Goal: Use online tool/utility: Utilize a website feature to perform a specific function

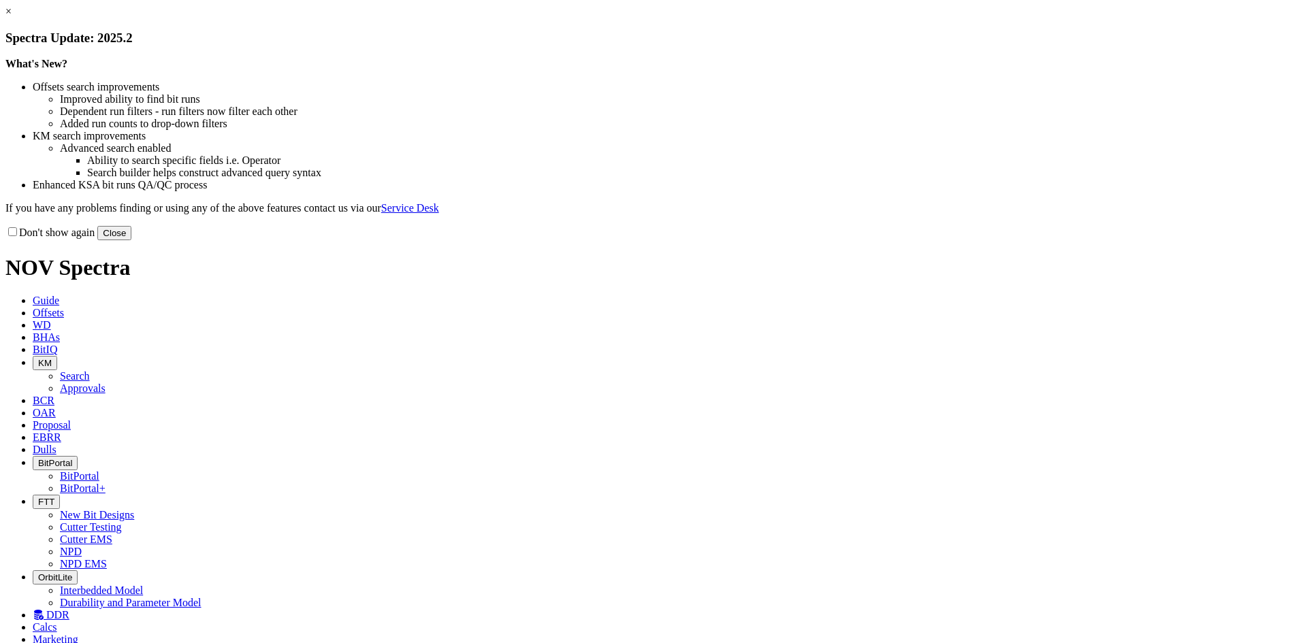
click at [131, 240] on button "Close" at bounding box center [114, 233] width 34 height 14
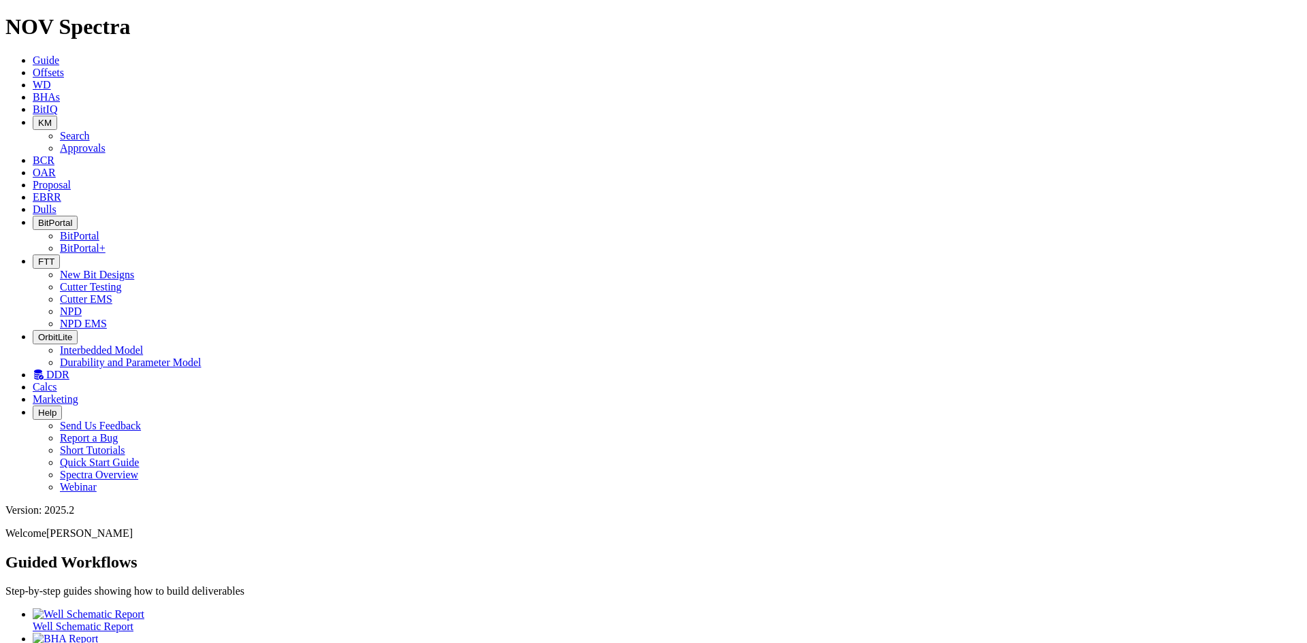
click at [33, 79] on icon at bounding box center [33, 85] width 0 height 12
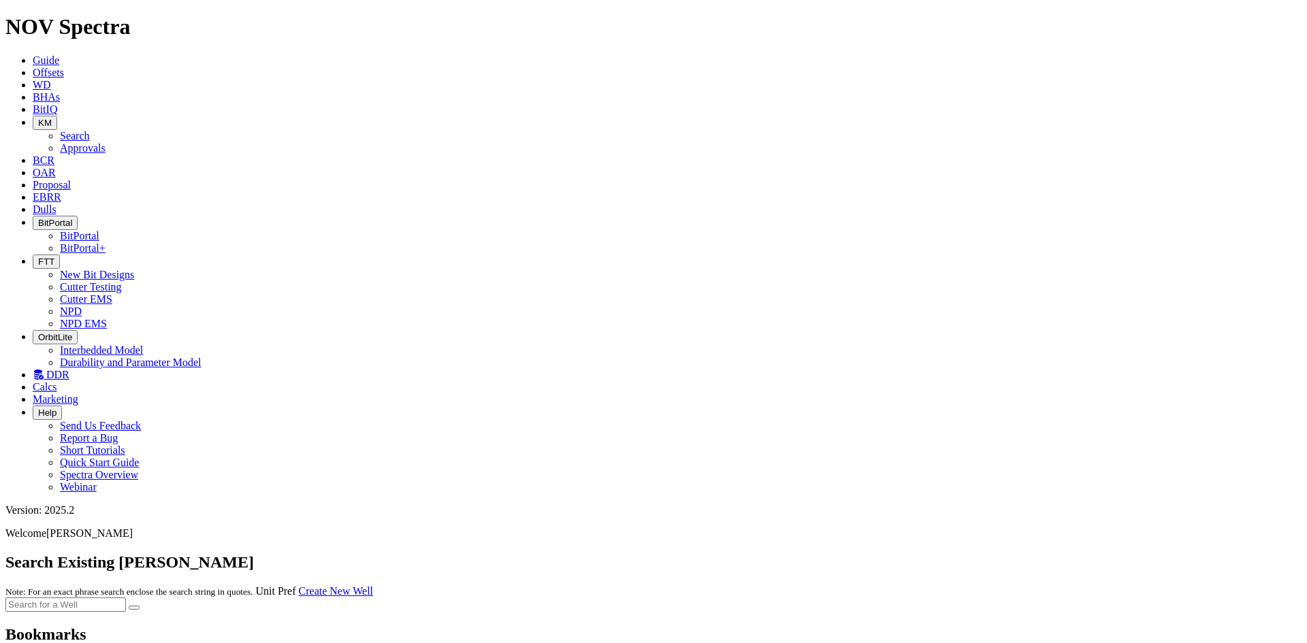
click at [126, 598] on input "text" at bounding box center [65, 605] width 121 height 14
type input "[PERSON_NAME]"
click at [129, 606] on button "submit" at bounding box center [134, 608] width 11 height 4
click at [126, 586] on input "[PERSON_NAME]" at bounding box center [65, 593] width 121 height 14
type input "[PERSON_NAME]"
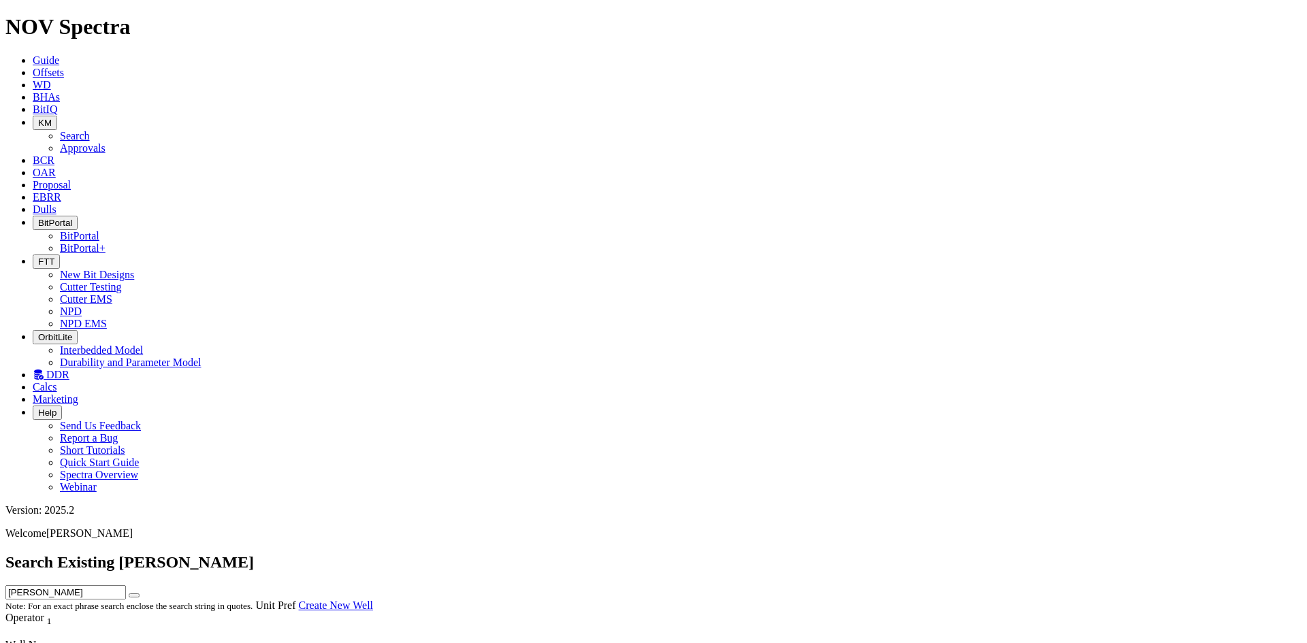
click at [129, 594] on button "submit" at bounding box center [134, 596] width 11 height 4
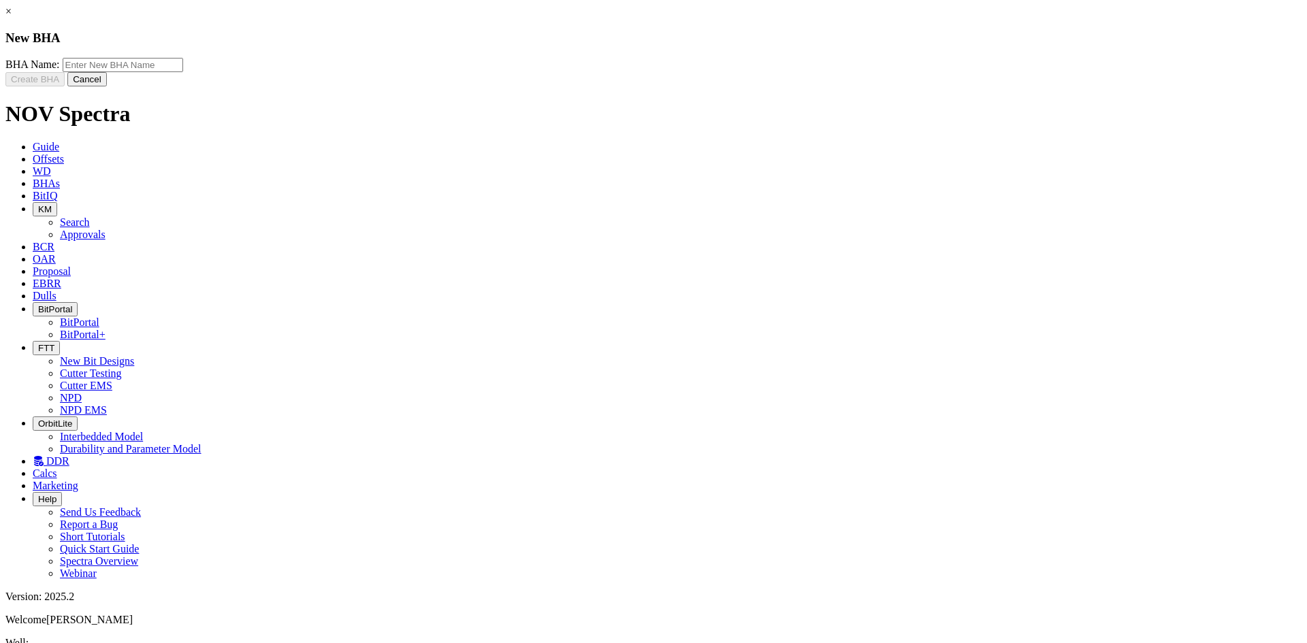
click at [12, 17] on link "×" at bounding box center [8, 11] width 6 height 12
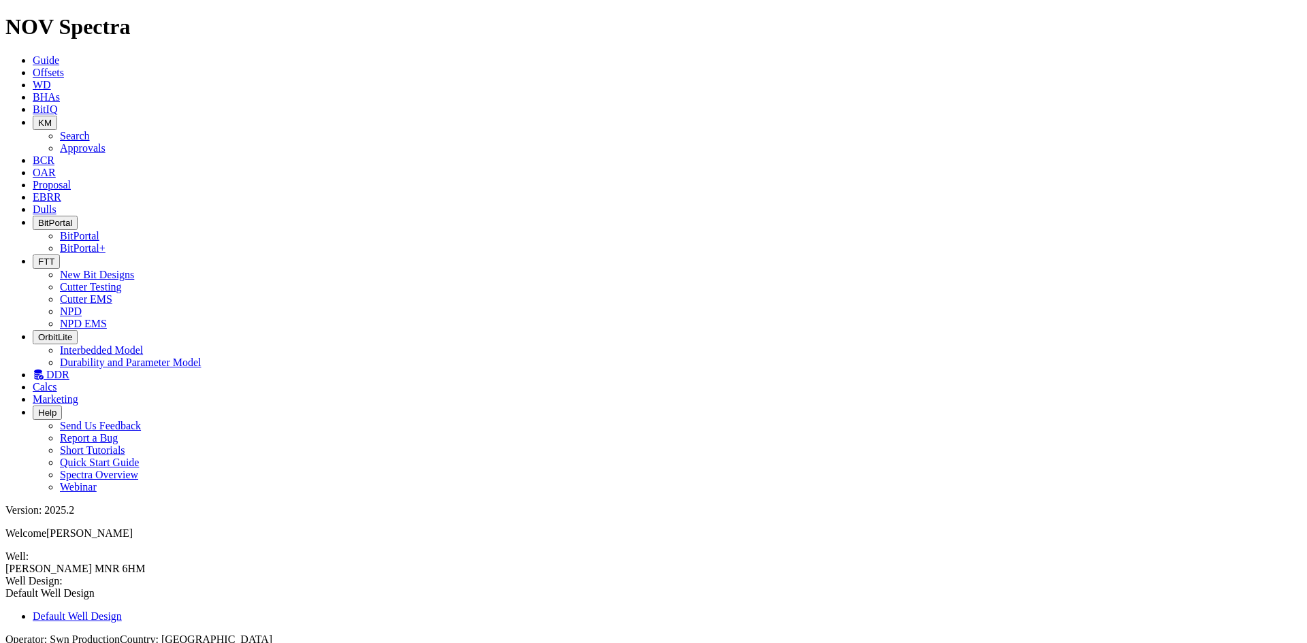
click at [59, 588] on link "Import Data" at bounding box center [31, 594] width 53 height 12
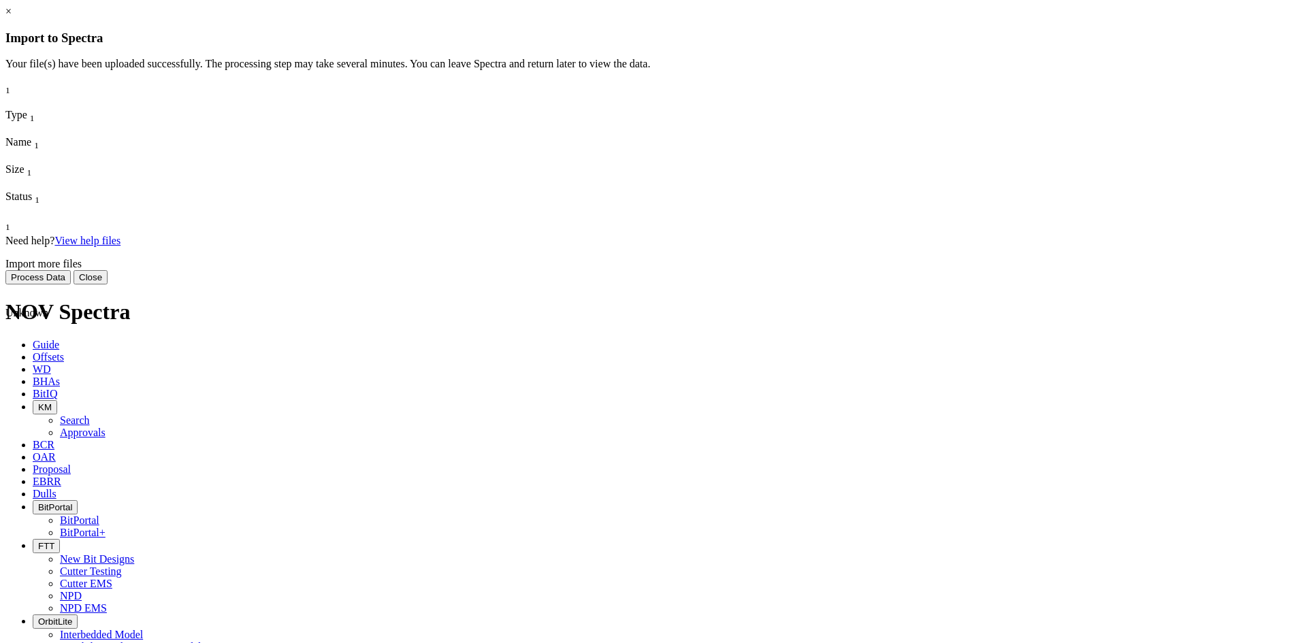
click at [108, 285] on button "Close" at bounding box center [91, 277] width 34 height 14
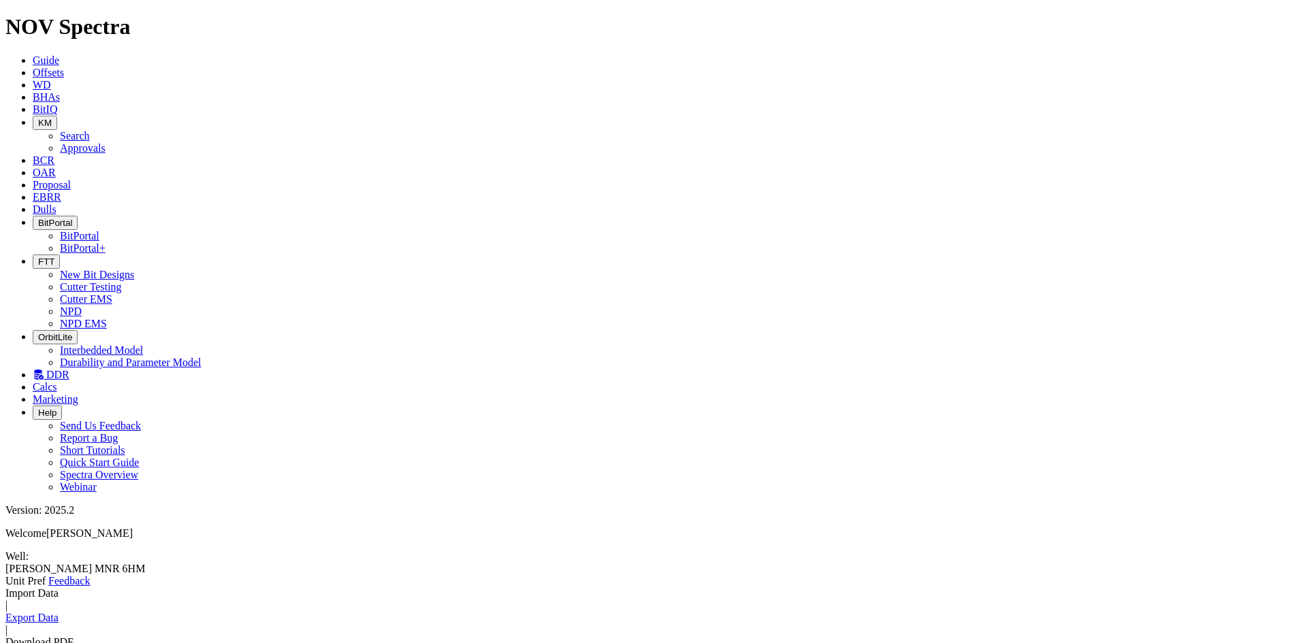
click at [59, 588] on link "Import Data" at bounding box center [31, 594] width 53 height 12
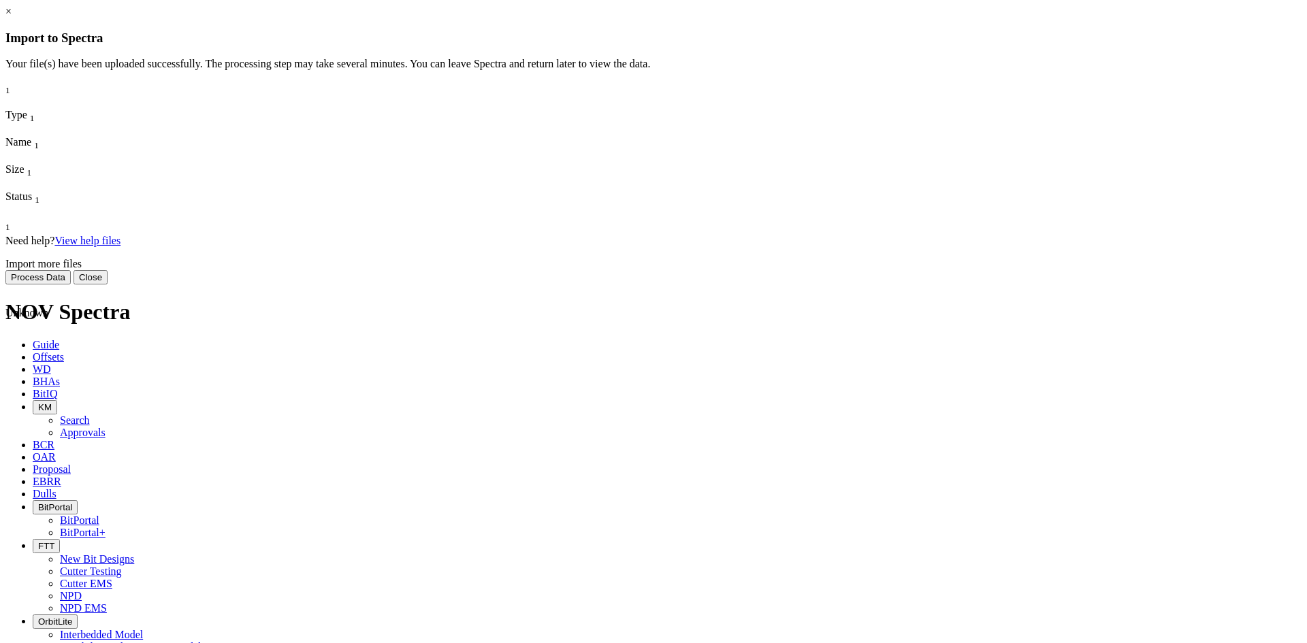
click at [71, 285] on button "Process Data" at bounding box center [37, 277] width 65 height 14
click at [560, 34] on h3 "Import to Spectra" at bounding box center [653, 38] width 1296 height 15
click at [688, 39] on h3 "Import to Spectra" at bounding box center [653, 38] width 1296 height 15
click at [71, 285] on button "Process Data" at bounding box center [37, 277] width 65 height 14
click at [108, 285] on button "Close" at bounding box center [91, 277] width 34 height 14
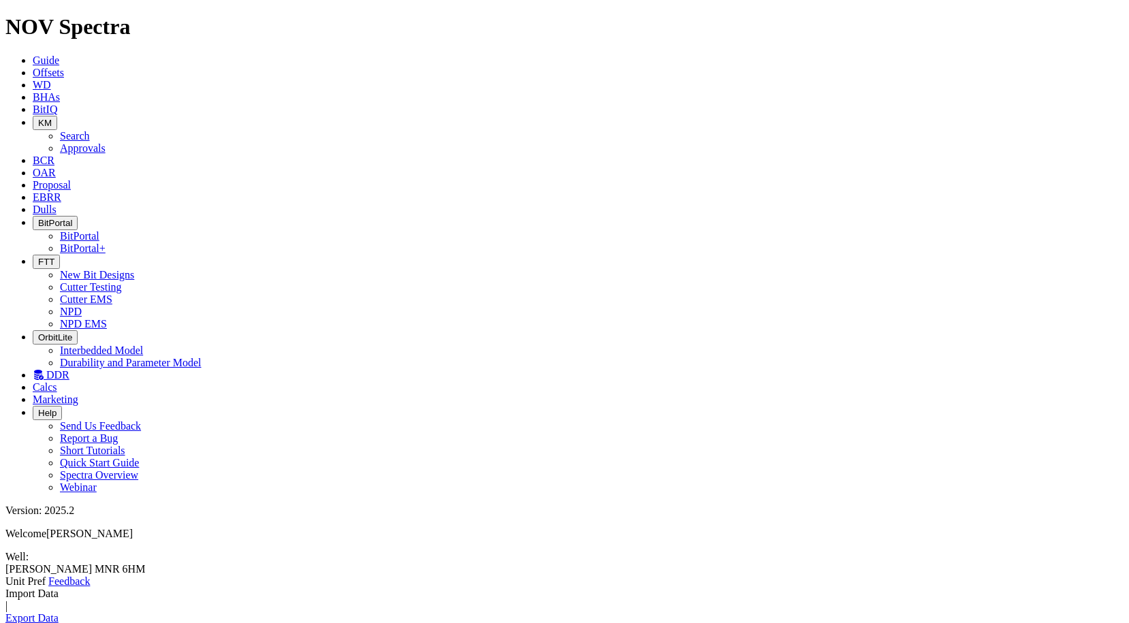
drag, startPoint x: 409, startPoint y: 234, endPoint x: 411, endPoint y: 223, distance: 11.1
click at [59, 588] on link "Import Data" at bounding box center [31, 594] width 53 height 12
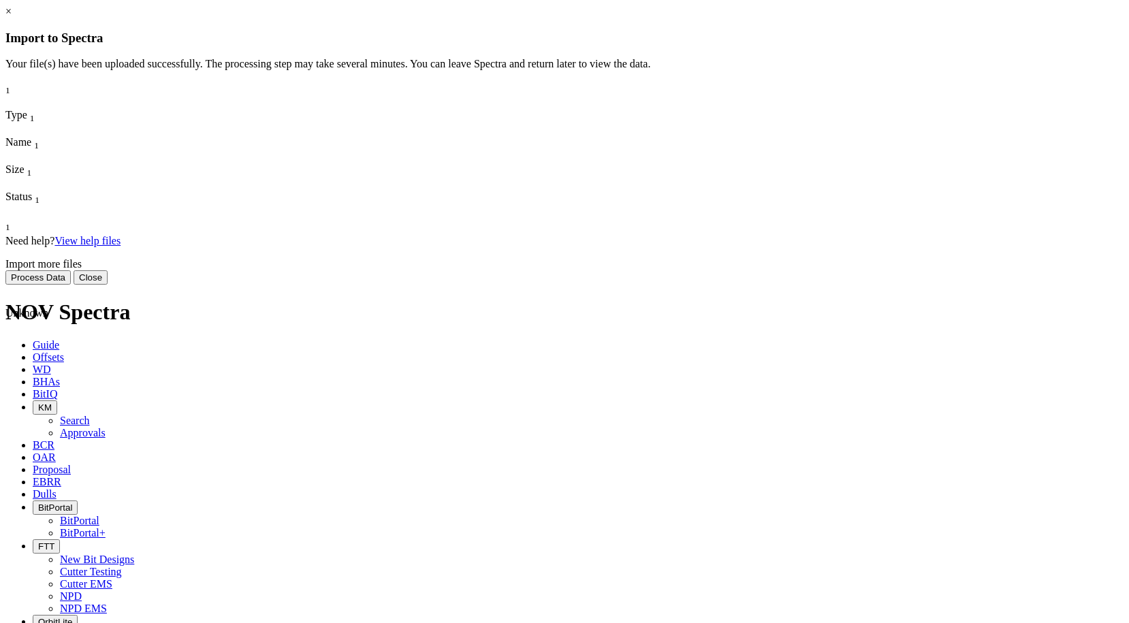
drag, startPoint x: 756, startPoint y: 32, endPoint x: 746, endPoint y: 31, distance: 9.6
click at [12, 17] on link "×" at bounding box center [8, 11] width 6 height 12
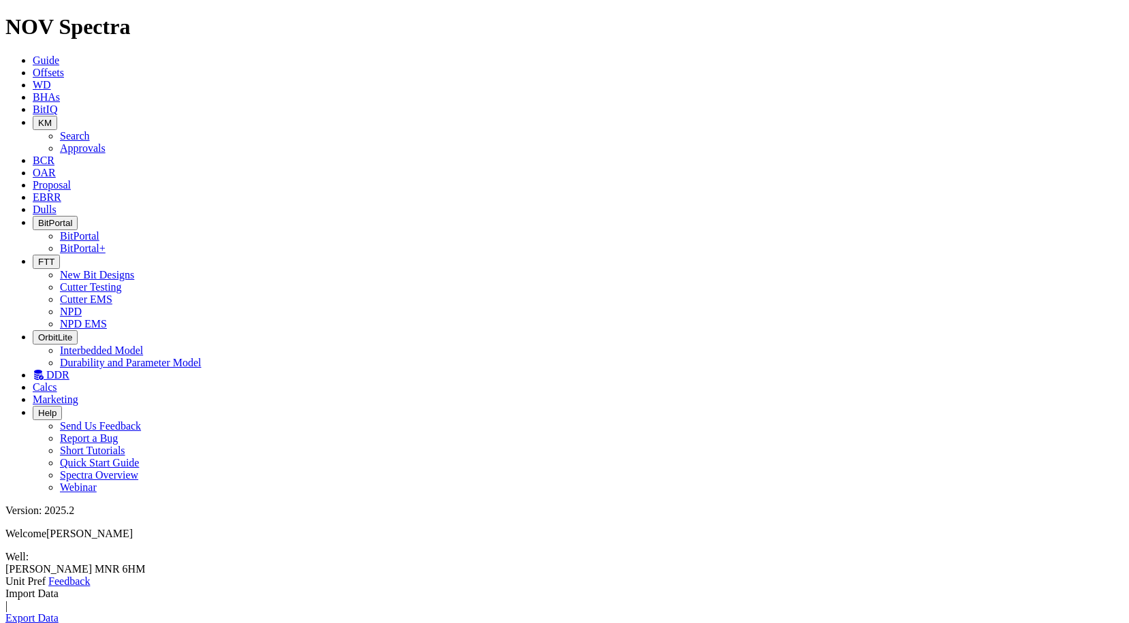
click at [59, 588] on link "Import Data" at bounding box center [31, 594] width 53 height 12
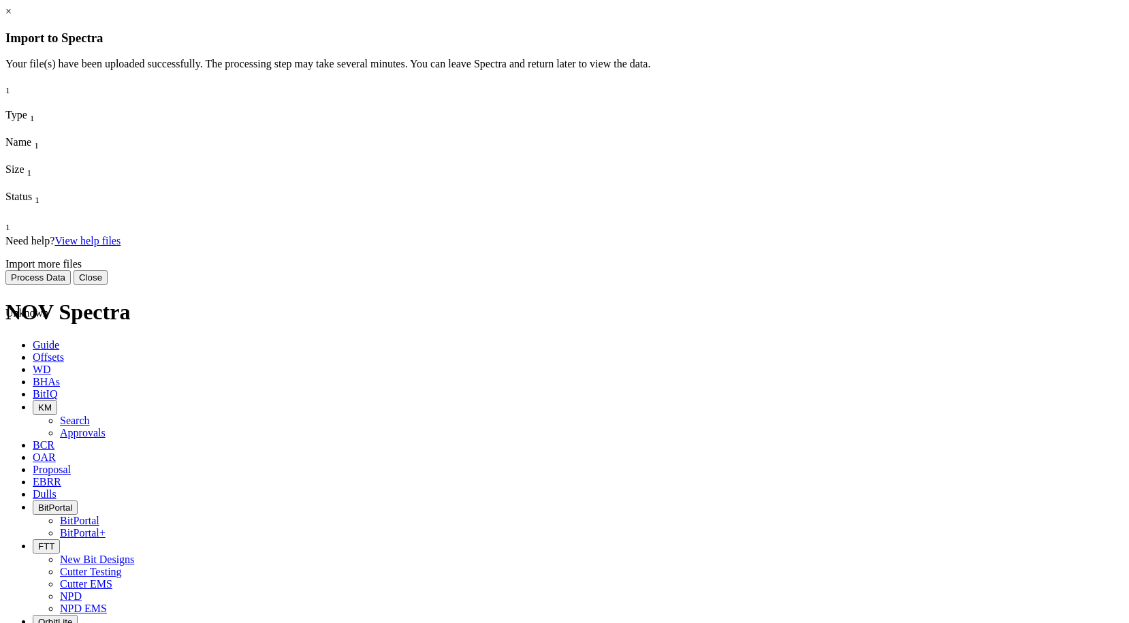
click at [478, 37] on h3 "Import to Spectra" at bounding box center [564, 38] width 1118 height 15
